Goal: Browse casually: Explore the website without a specific task or goal

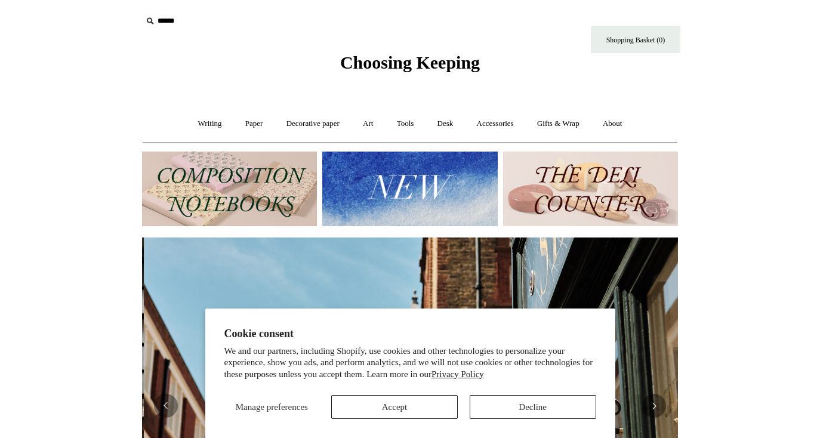
scroll to position [0, 536]
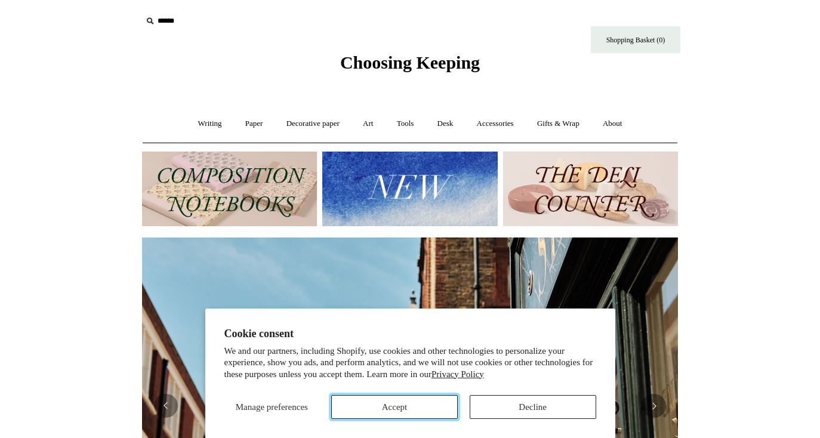
click at [434, 405] on button "Accept" at bounding box center [394, 407] width 127 height 24
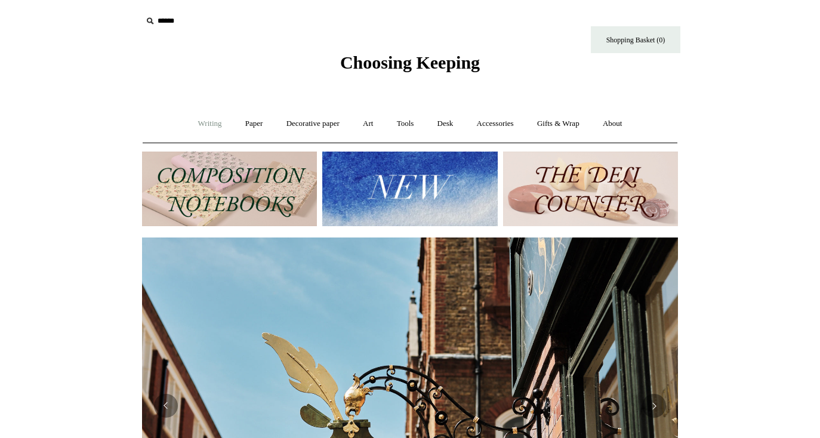
click at [205, 122] on link "Writing +" at bounding box center [209, 124] width 45 height 32
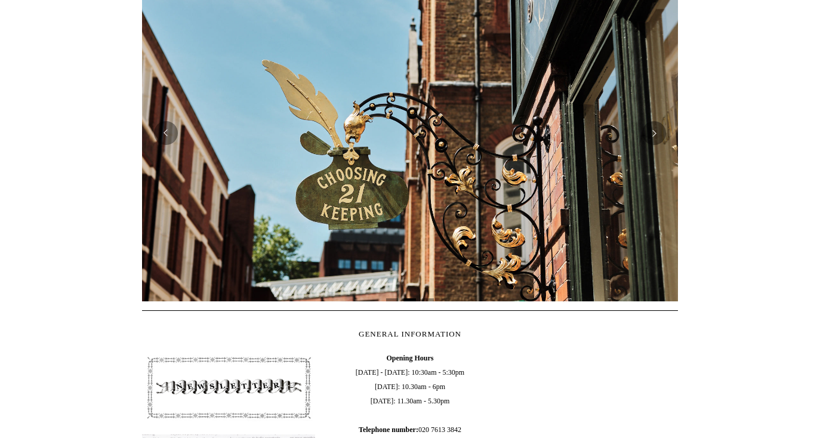
scroll to position [0, 0]
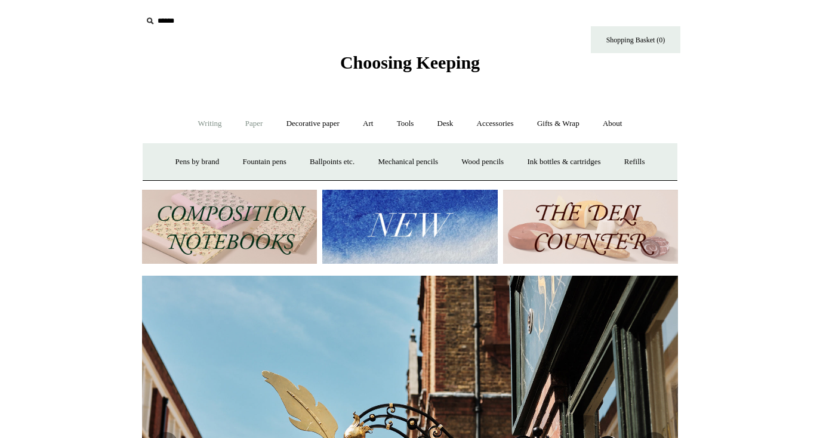
click at [251, 122] on link "Paper +" at bounding box center [254, 124] width 39 height 32
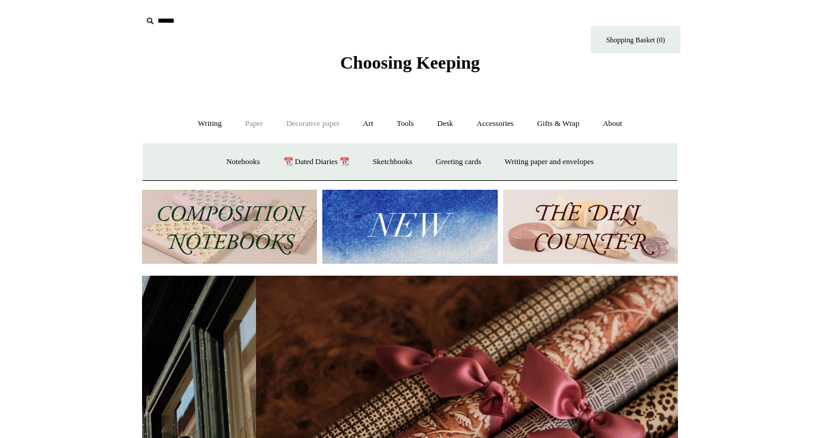
scroll to position [0, 1072]
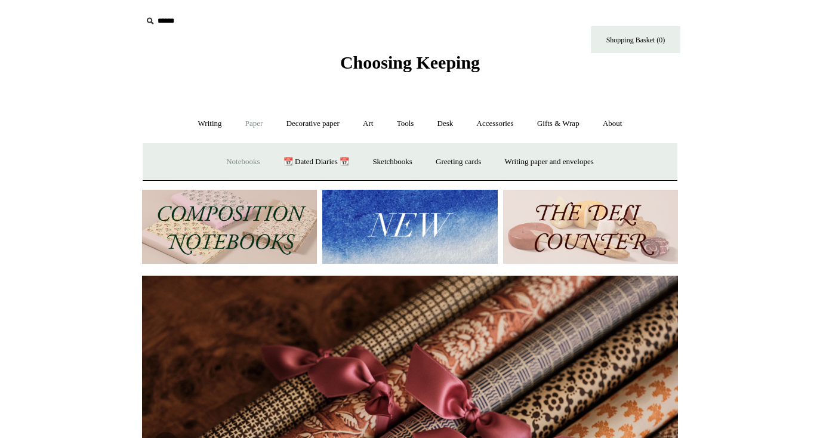
click at [236, 155] on link "Notebooks +" at bounding box center [243, 162] width 55 height 32
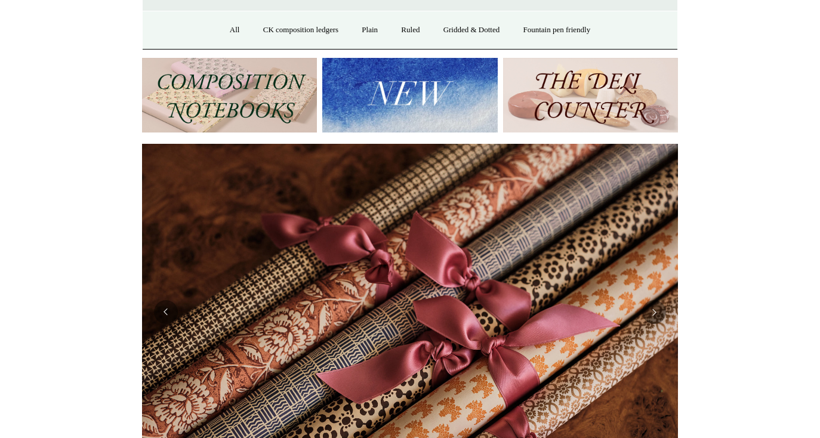
click at [234, 109] on img at bounding box center [229, 95] width 175 height 75
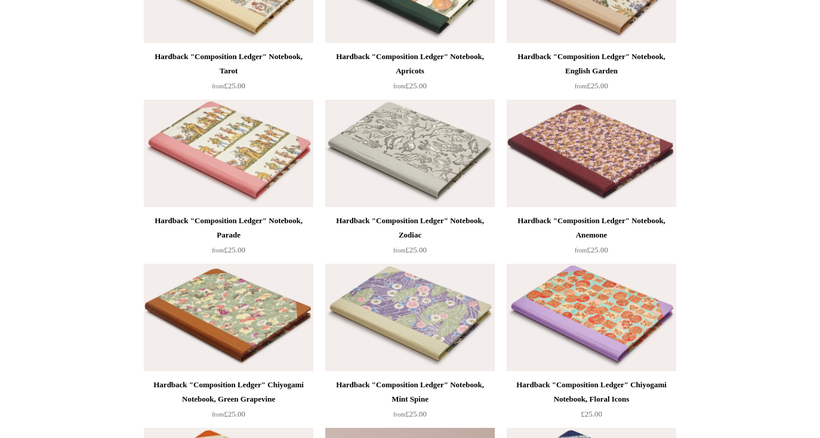
scroll to position [709, 0]
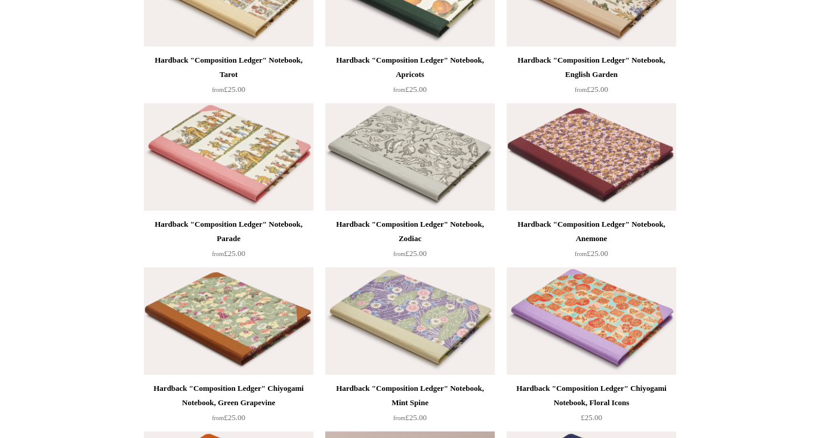
click at [608, 149] on img at bounding box center [592, 156] width 170 height 107
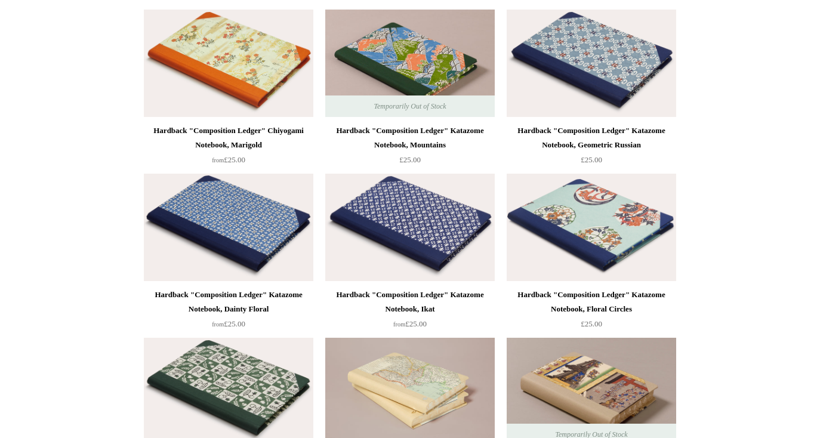
scroll to position [1127, 0]
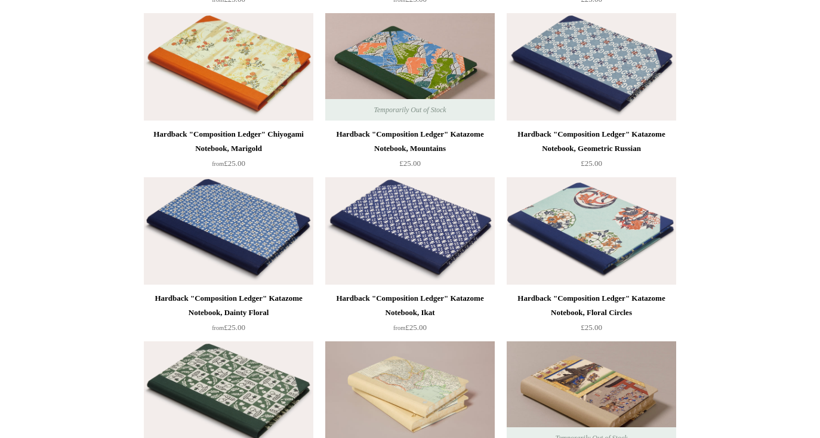
click at [254, 229] on img at bounding box center [229, 230] width 170 height 107
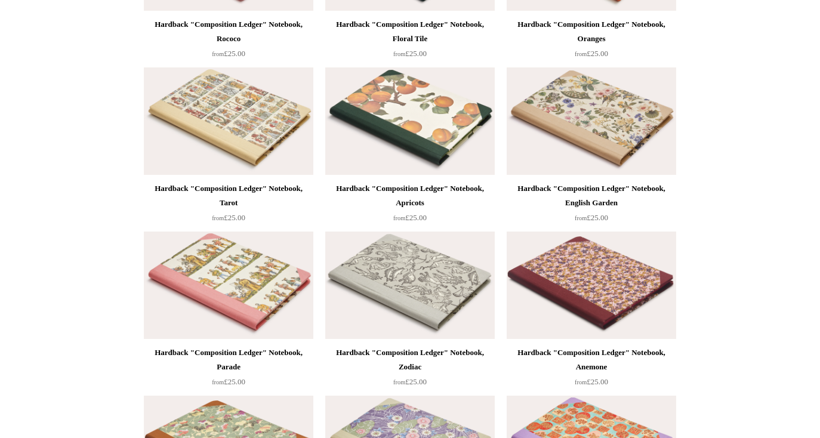
scroll to position [578, 0]
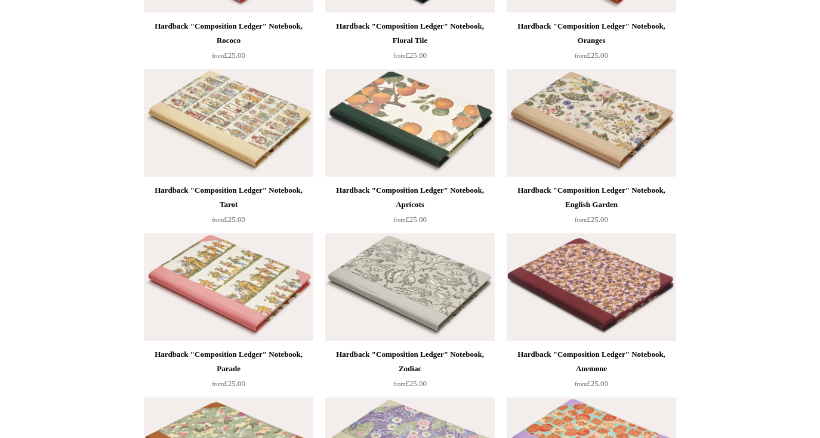
click at [601, 112] on img at bounding box center [592, 122] width 170 height 107
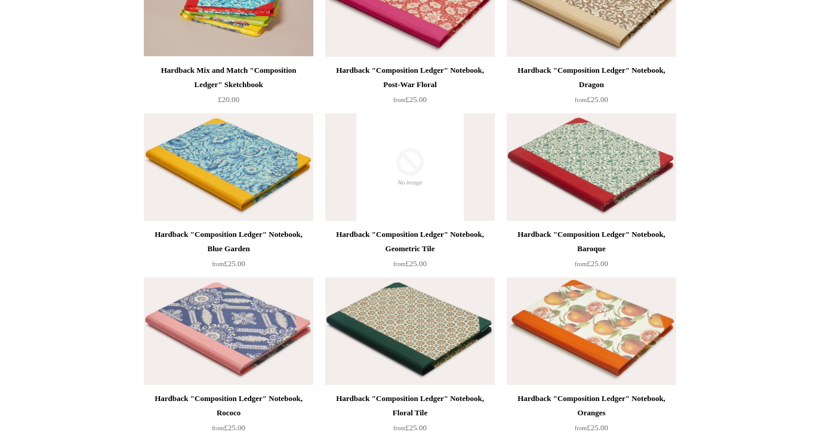
scroll to position [203, 0]
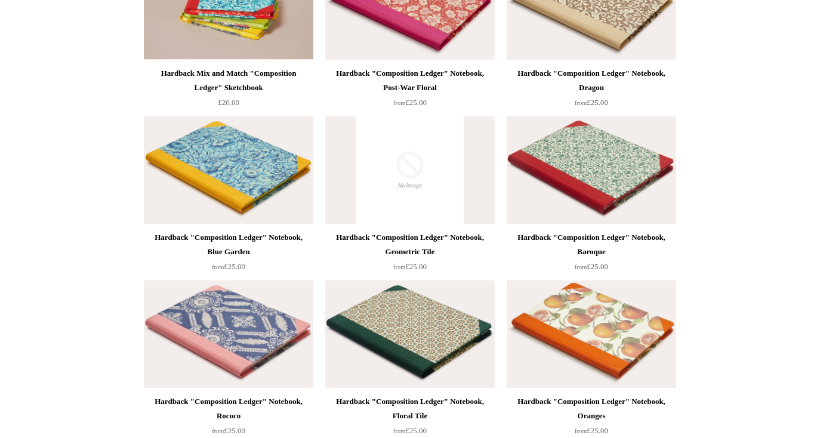
click at [588, 161] on img at bounding box center [592, 169] width 170 height 107
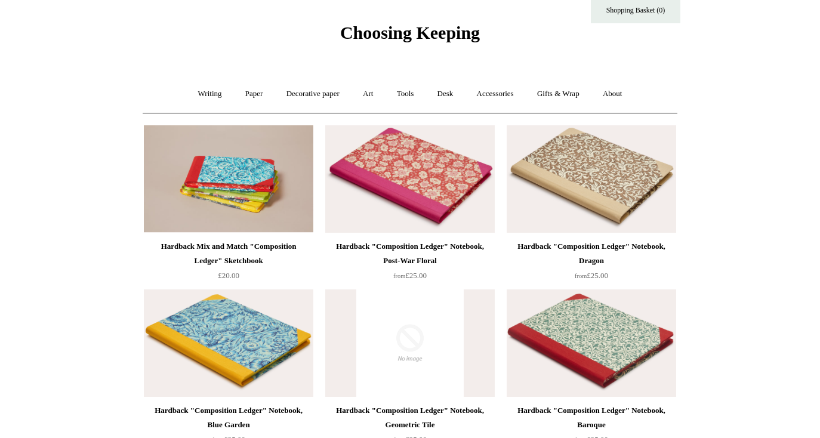
scroll to position [29, 0]
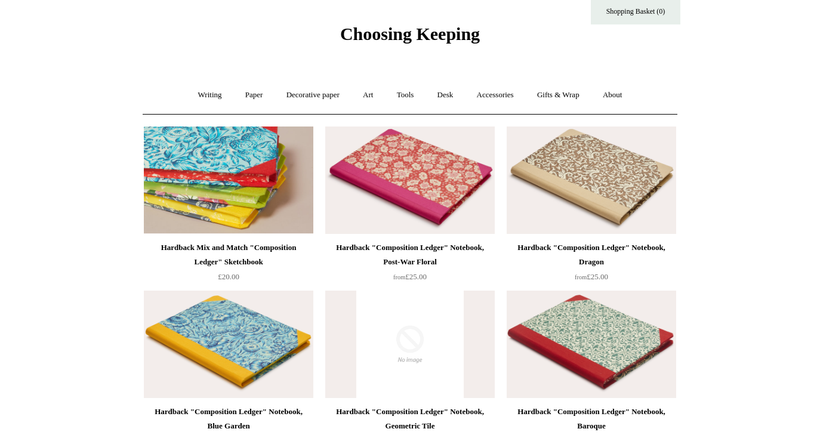
click at [226, 174] on img at bounding box center [229, 180] width 170 height 107
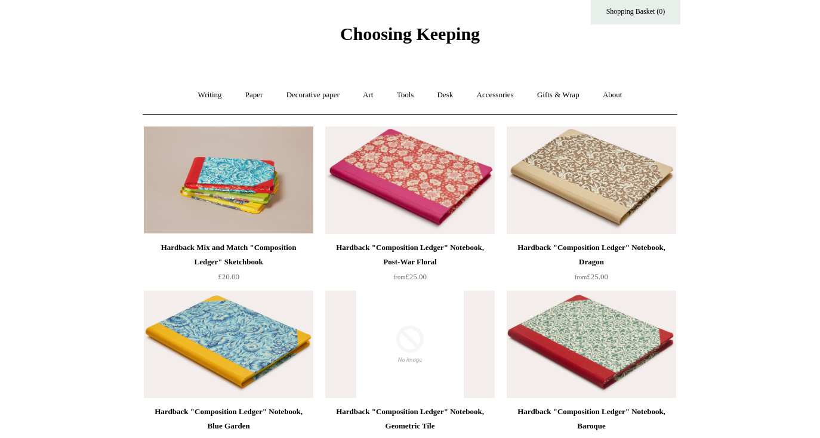
scroll to position [0, 0]
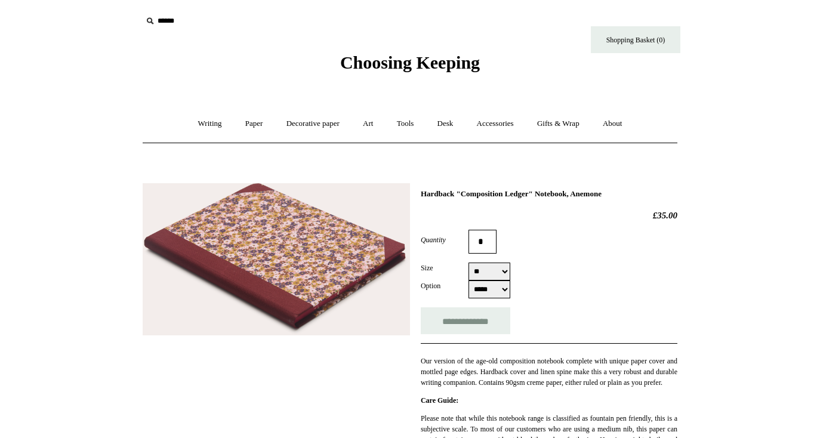
click at [319, 258] on img at bounding box center [276, 259] width 267 height 153
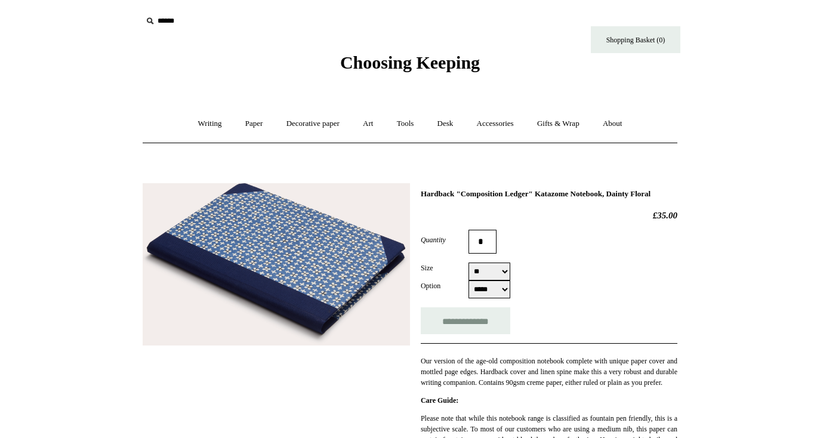
click at [271, 236] on img at bounding box center [276, 264] width 267 height 163
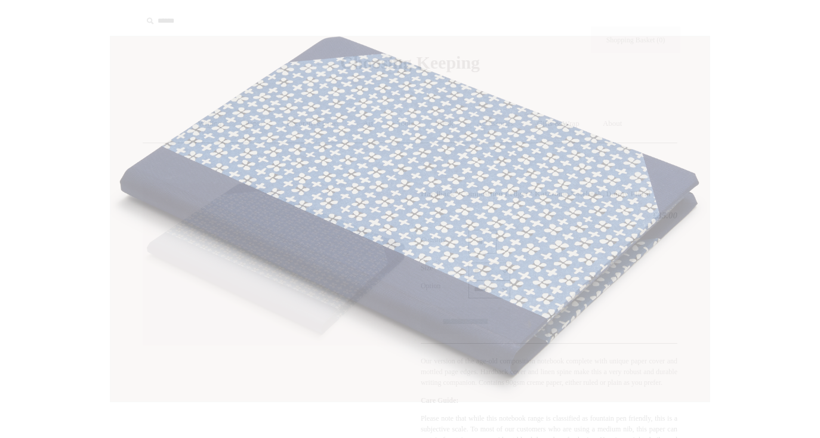
click at [271, 236] on img at bounding box center [409, 218] width 599 height 365
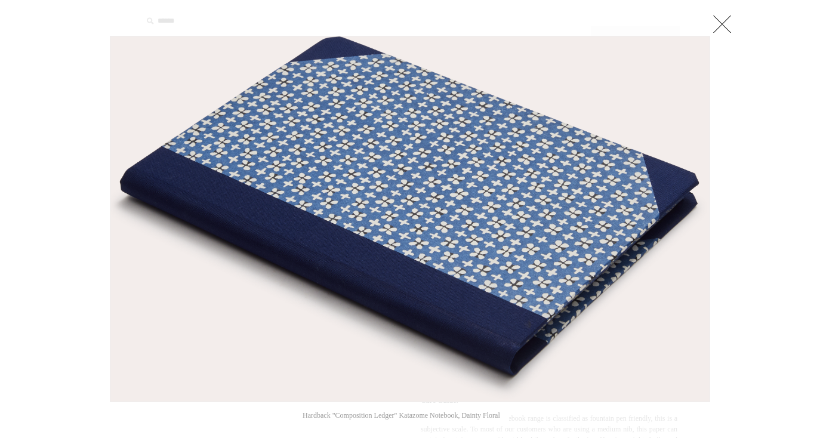
click at [725, 18] on link at bounding box center [722, 24] width 24 height 24
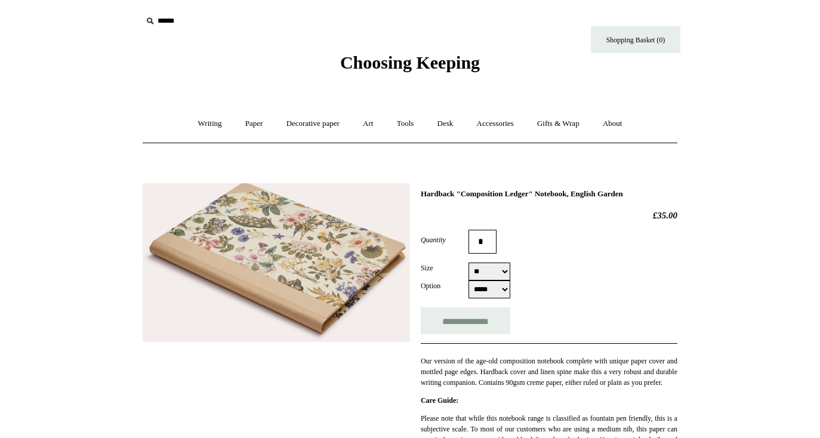
click at [279, 242] on img at bounding box center [276, 262] width 267 height 159
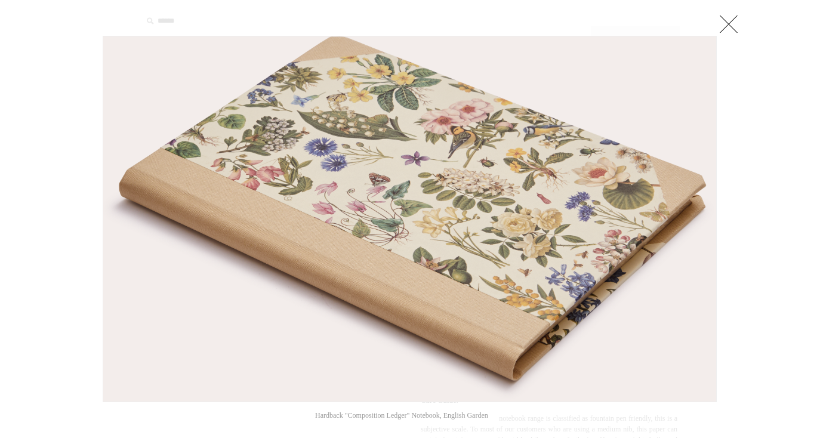
click at [728, 21] on link at bounding box center [729, 24] width 24 height 24
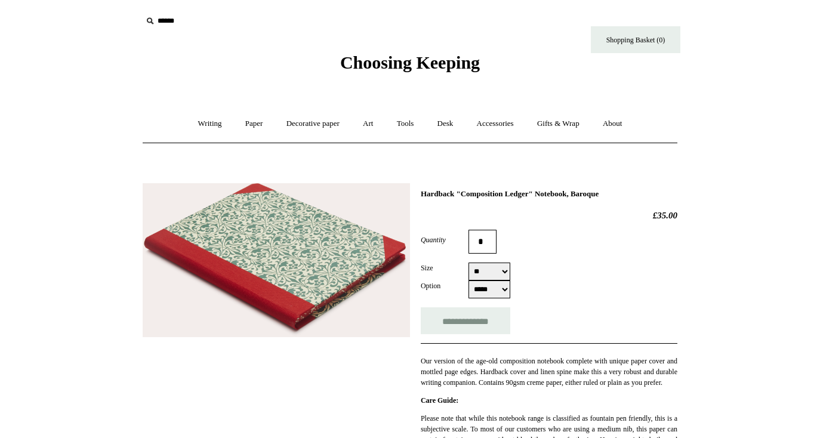
click at [314, 230] on img at bounding box center [276, 260] width 267 height 155
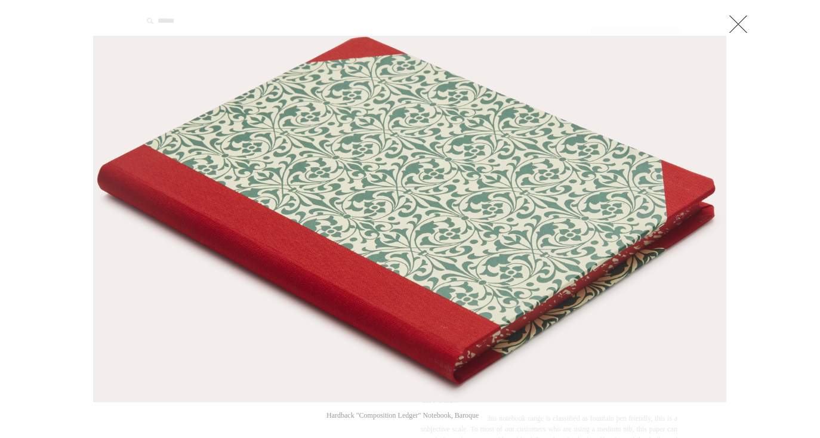
click at [739, 18] on link at bounding box center [739, 24] width 24 height 24
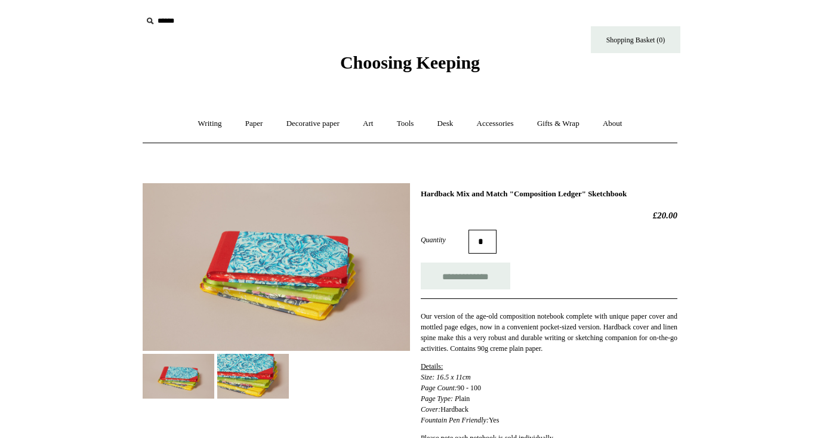
click at [258, 374] on img at bounding box center [253, 376] width 72 height 45
